Goal: Information Seeking & Learning: Learn about a topic

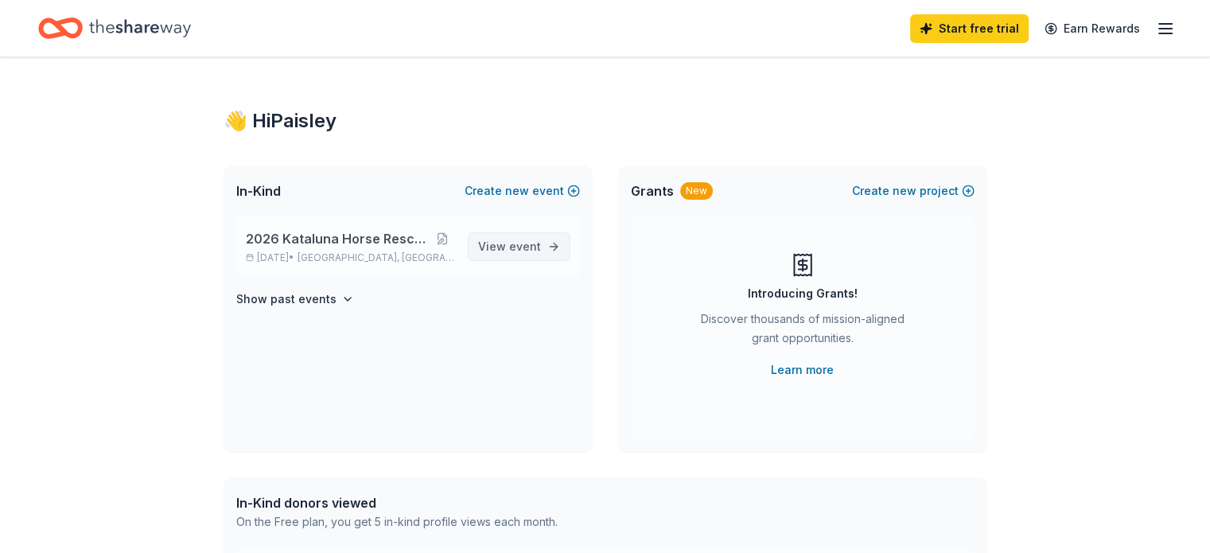
click at [512, 247] on span "event" at bounding box center [525, 246] width 32 height 14
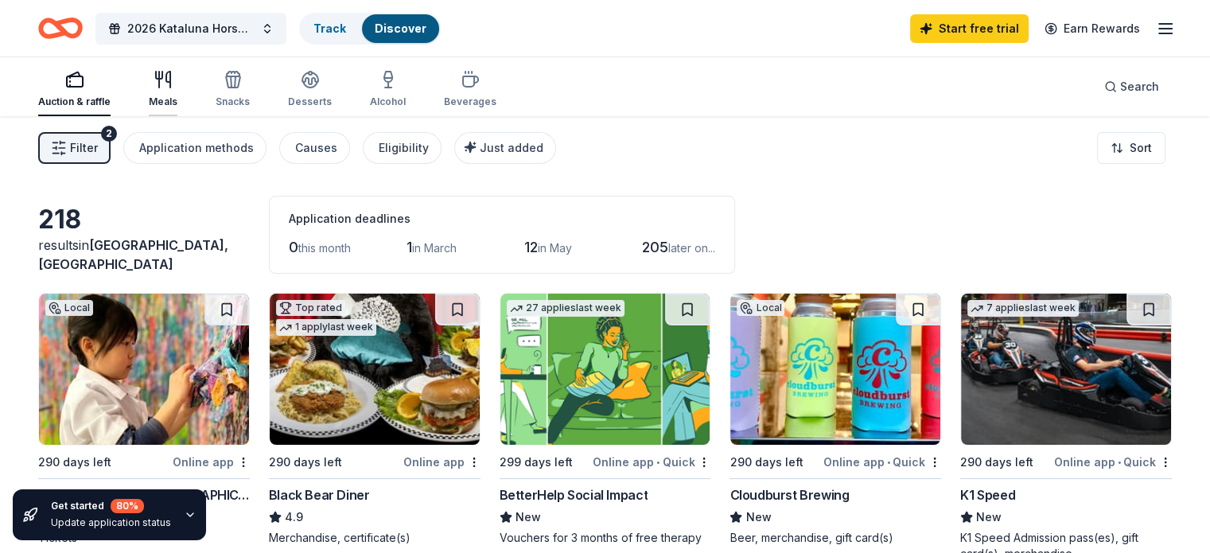
click at [173, 85] on icon "button" at bounding box center [163, 79] width 19 height 19
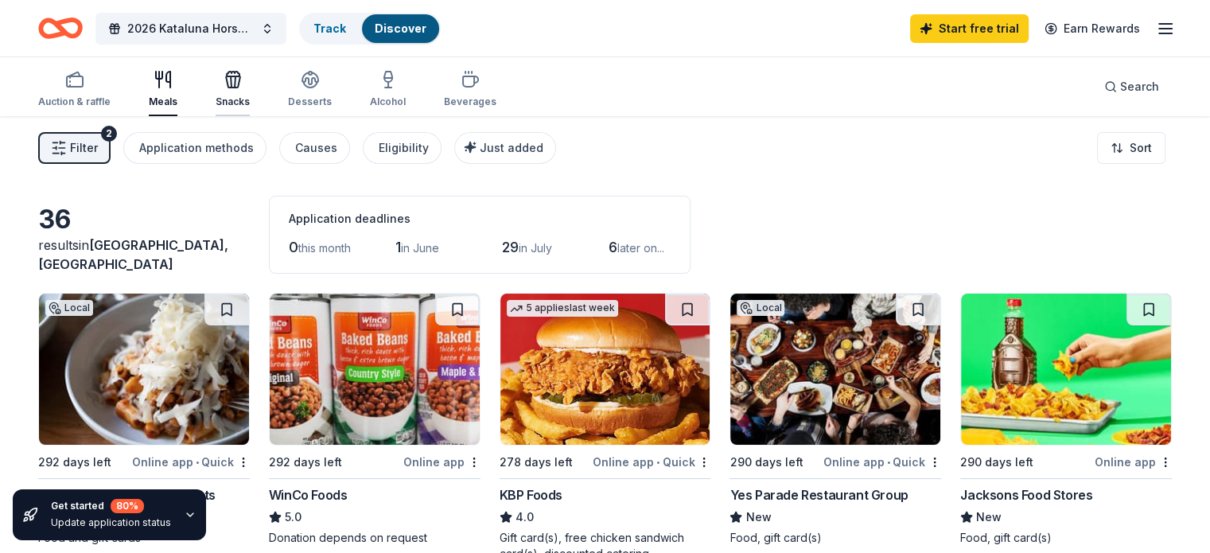
click at [250, 90] on div "Snacks" at bounding box center [233, 89] width 34 height 38
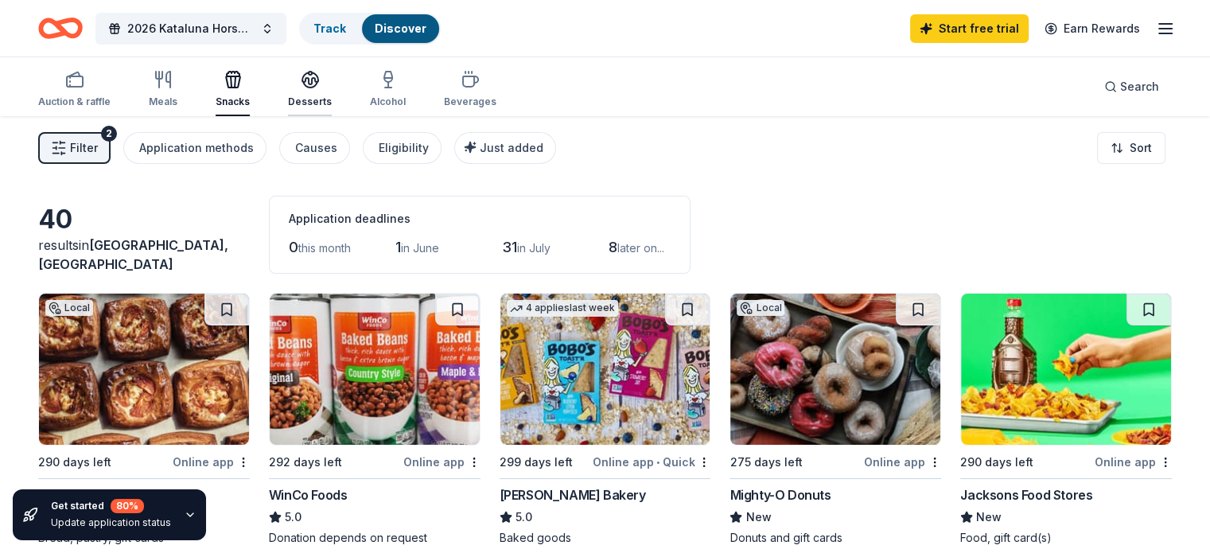
click at [332, 83] on div "button" at bounding box center [310, 79] width 44 height 19
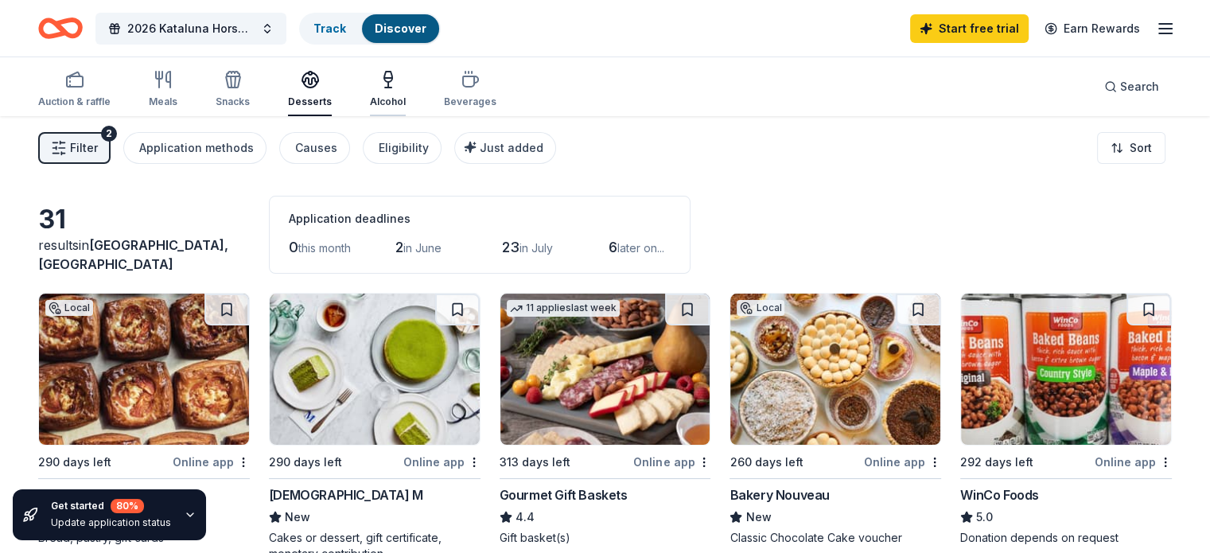
click at [398, 76] on icon "button" at bounding box center [388, 79] width 19 height 19
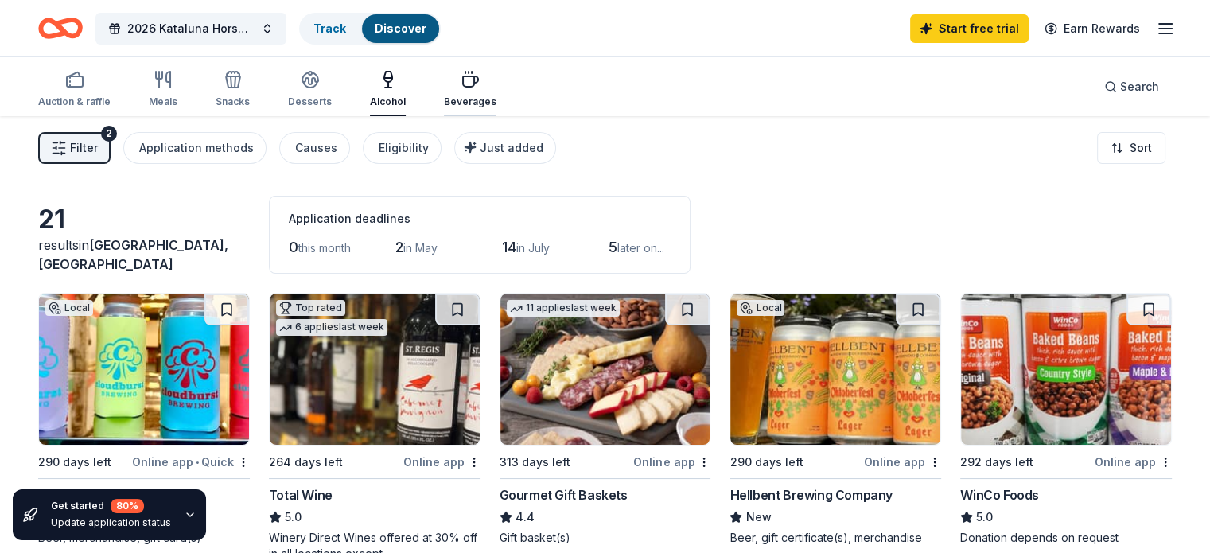
click at [478, 85] on icon "button" at bounding box center [470, 81] width 15 height 10
